Goal: Share content: Share content

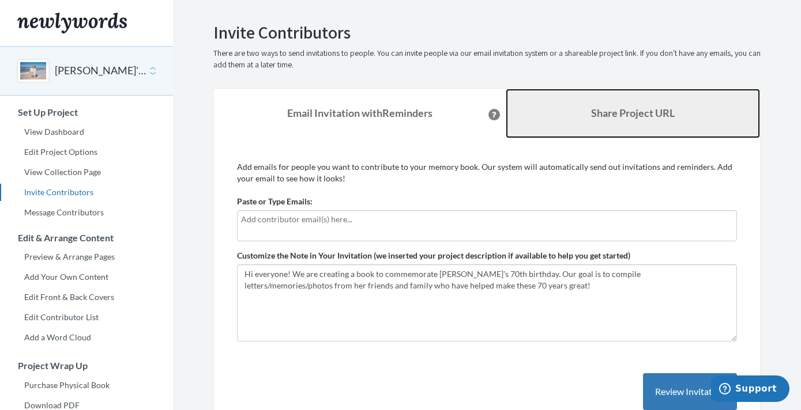
click at [625, 111] on b "Share Project URL" at bounding box center [633, 113] width 84 height 13
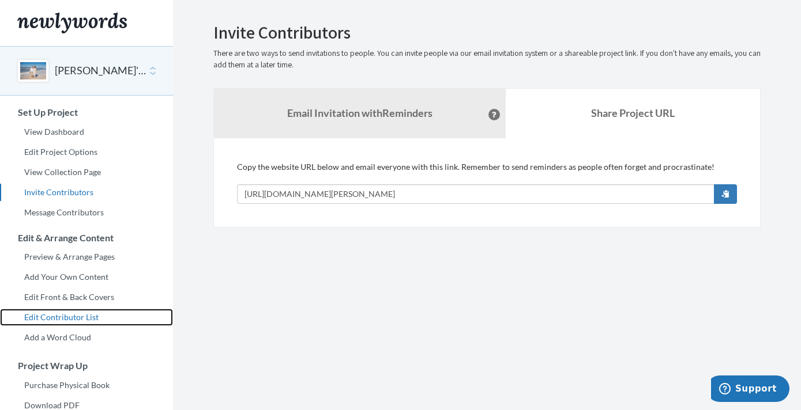
click at [85, 318] on link "Edit Contributor List" at bounding box center [86, 317] width 173 height 17
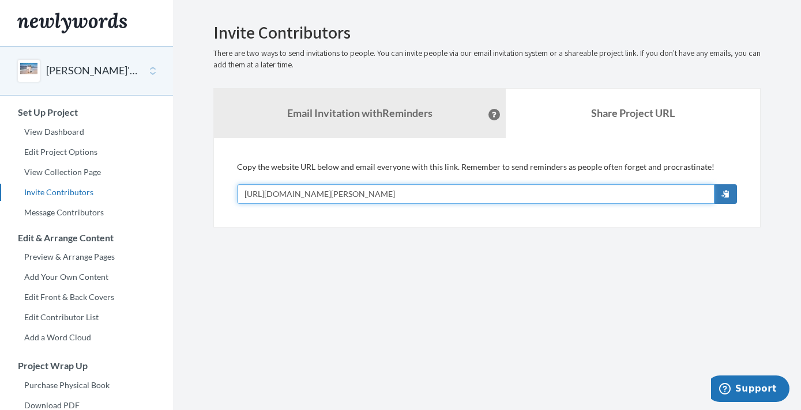
click at [446, 195] on input "[URL][DOMAIN_NAME][PERSON_NAME]" at bounding box center [475, 194] width 477 height 20
